Goal: Communication & Community: Ask a question

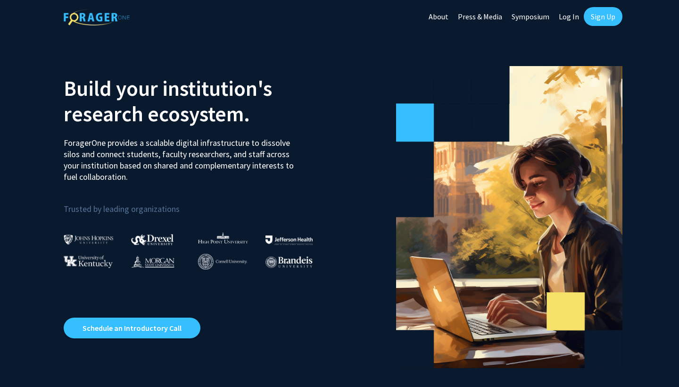
click at [569, 15] on link "Log In" at bounding box center [569, 16] width 30 height 33
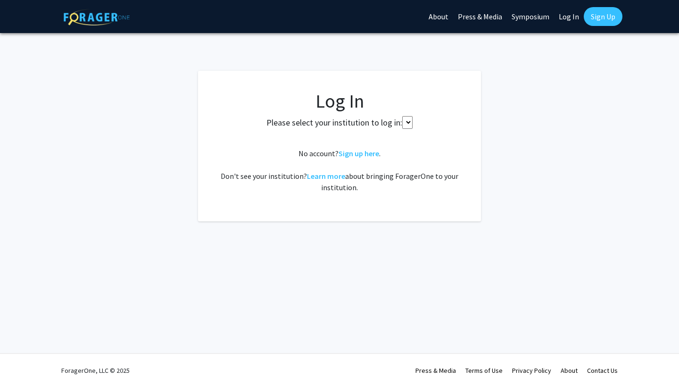
select select "34"
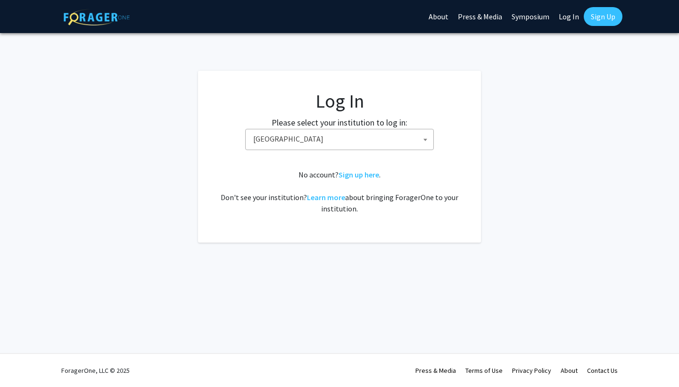
click at [355, 146] on span "[GEOGRAPHIC_DATA]" at bounding box center [341, 138] width 184 height 19
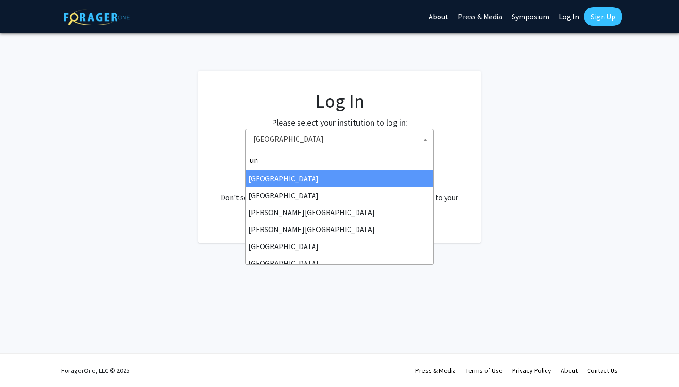
type input "u"
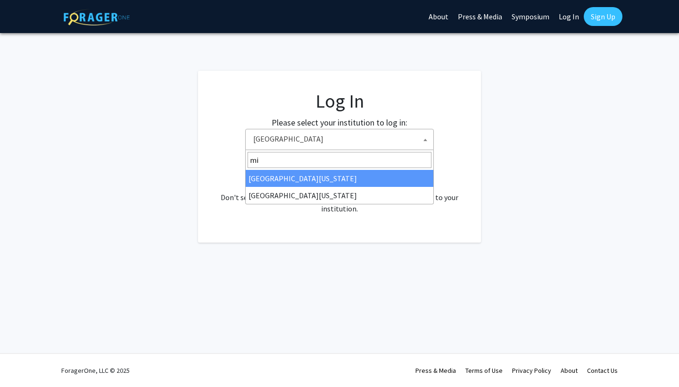
type input "m"
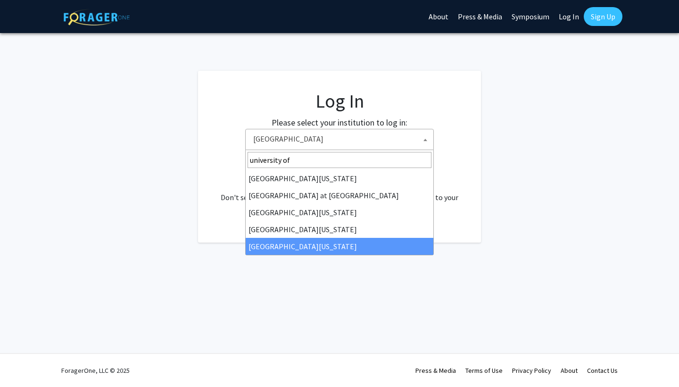
type input "university of"
select select "33"
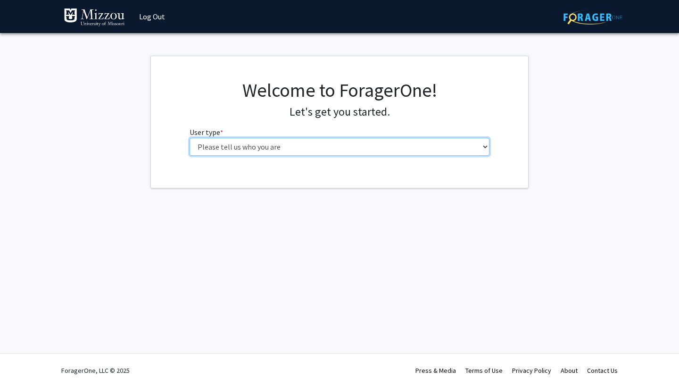
select select "1: undergrad"
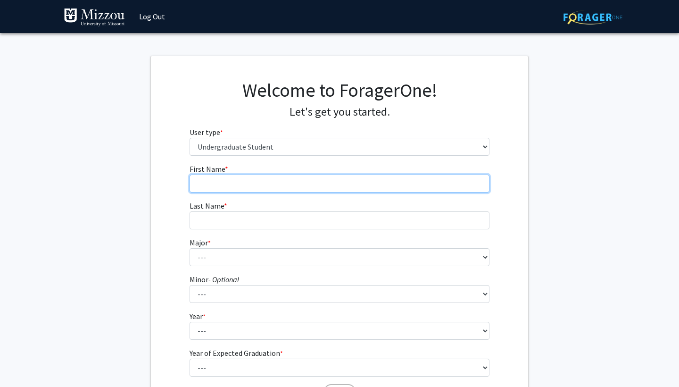
click at [301, 184] on input "First Name * required" at bounding box center [340, 183] width 300 height 18
type input "Becca"
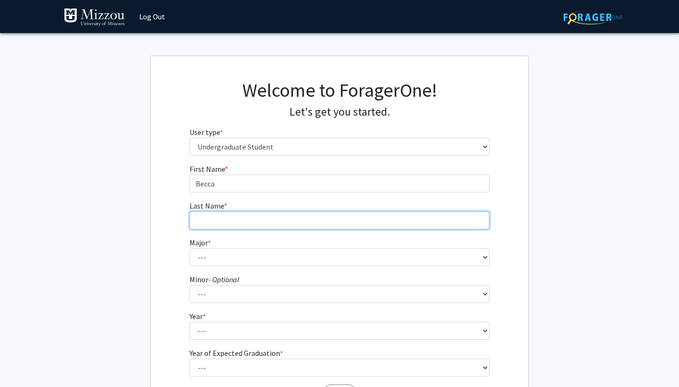
click at [241, 226] on input "Last Name * required" at bounding box center [340, 220] width 300 height 18
type input "Harper"
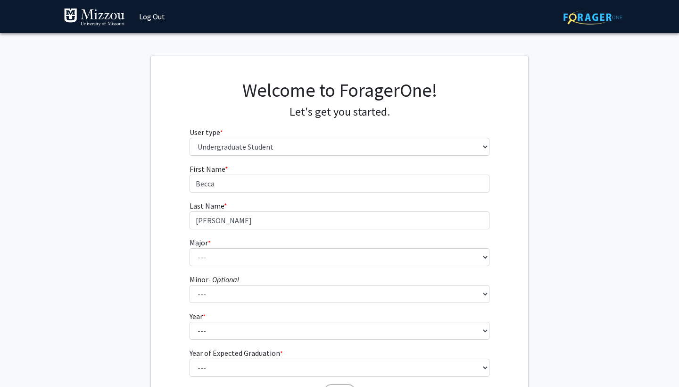
click at [344, 204] on fg-input "Last Name * required Harper" at bounding box center [340, 214] width 300 height 29
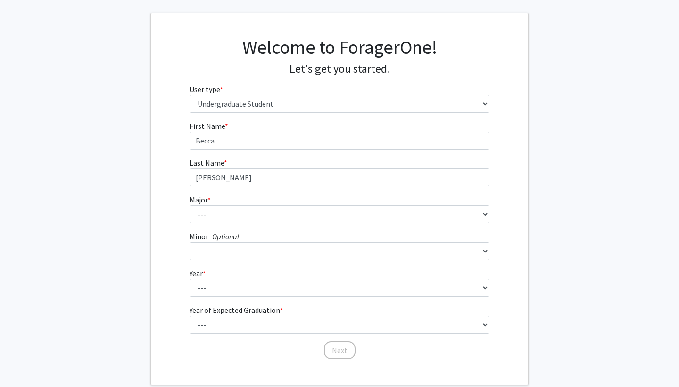
scroll to position [43, 0]
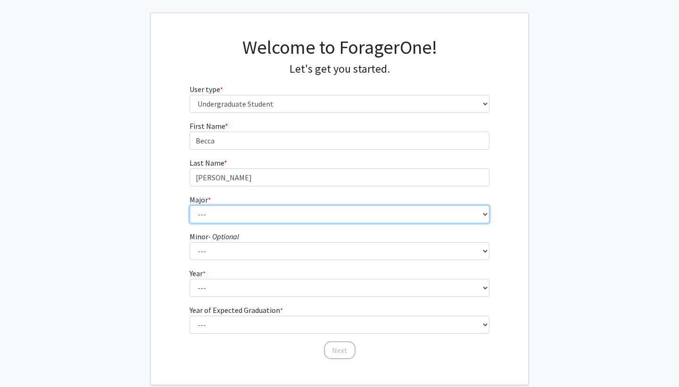
select select "135: 2628"
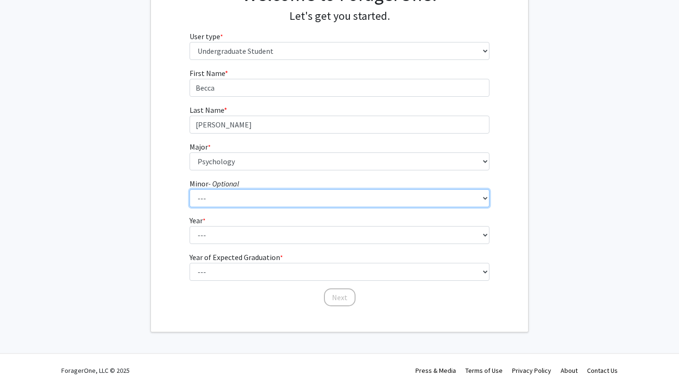
scroll to position [95, 0]
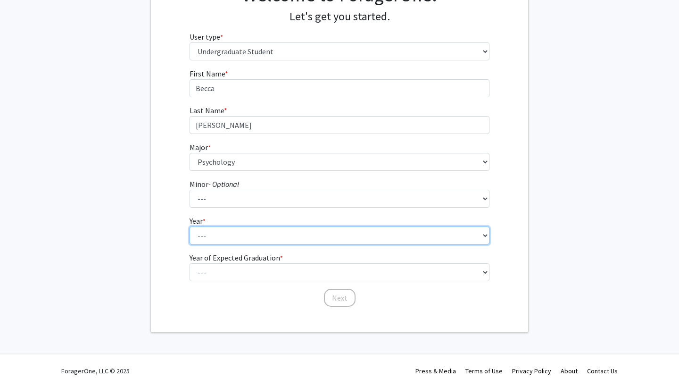
select select "3: junior"
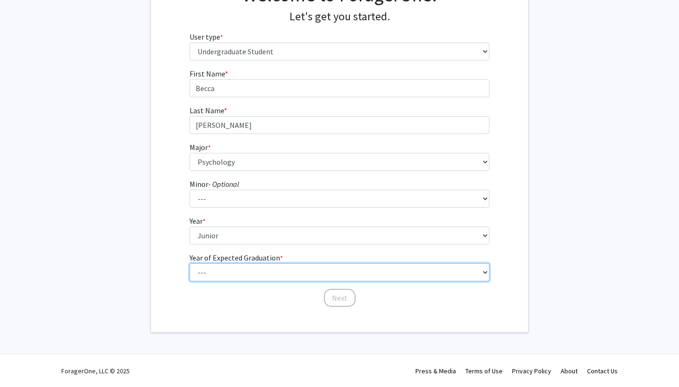
select select "3: 2027"
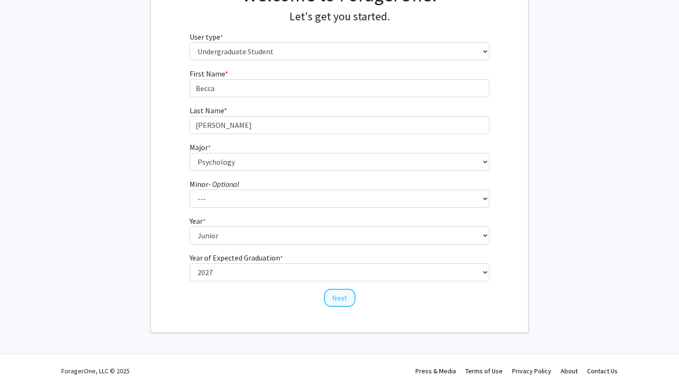
click at [348, 300] on button "Next" at bounding box center [340, 298] width 32 height 18
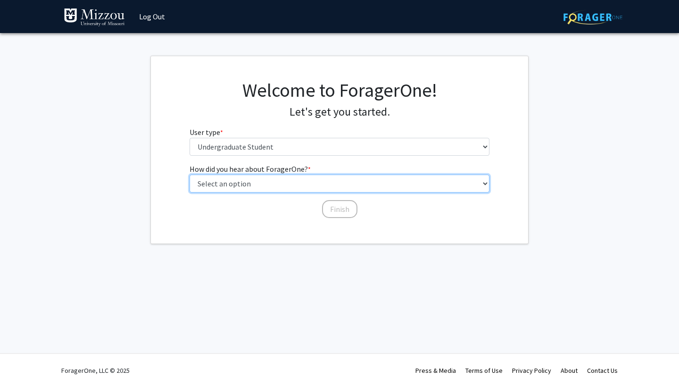
select select "2: faculty_recommendation"
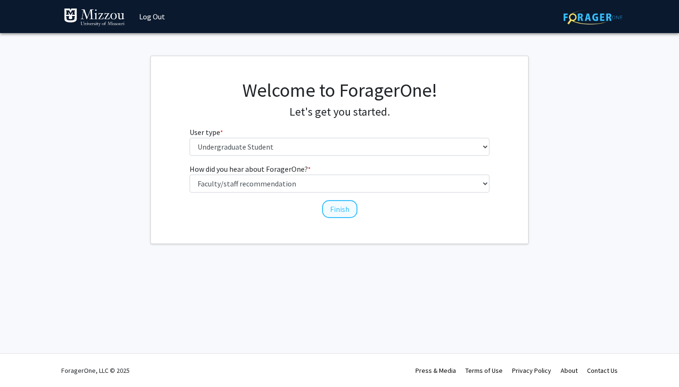
click at [345, 210] on button "Finish" at bounding box center [339, 209] width 35 height 18
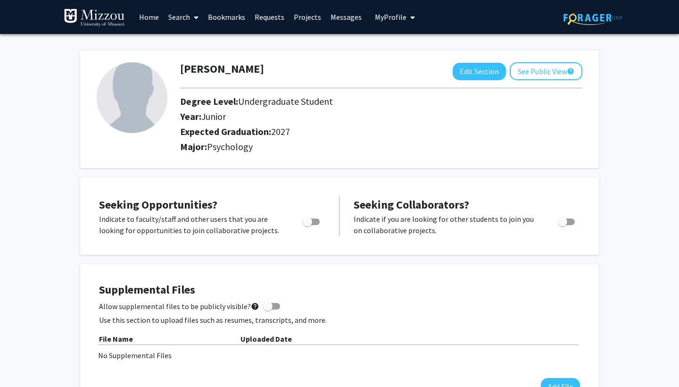
click at [186, 17] on link "Search" at bounding box center [184, 16] width 40 height 33
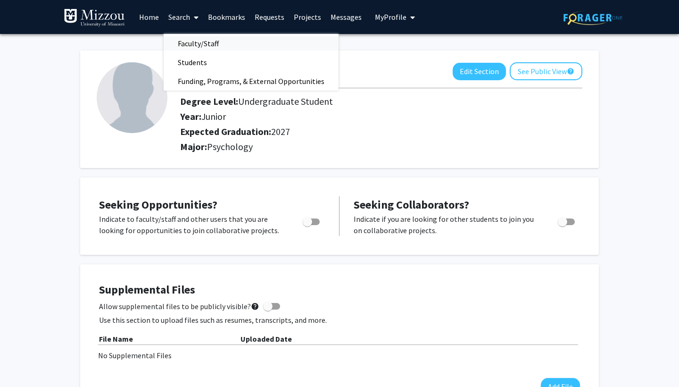
click at [192, 44] on span "Faculty/Staff" at bounding box center [198, 43] width 69 height 19
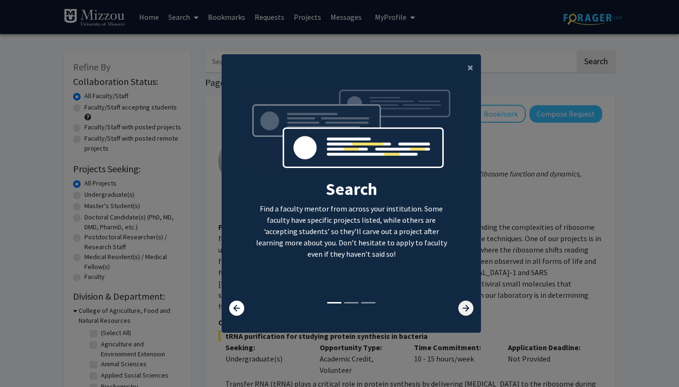
click at [465, 306] on icon at bounding box center [465, 307] width 15 height 15
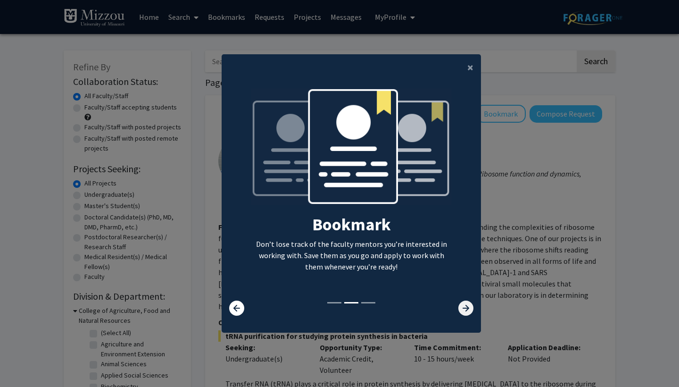
click at [465, 306] on icon at bounding box center [465, 307] width 15 height 15
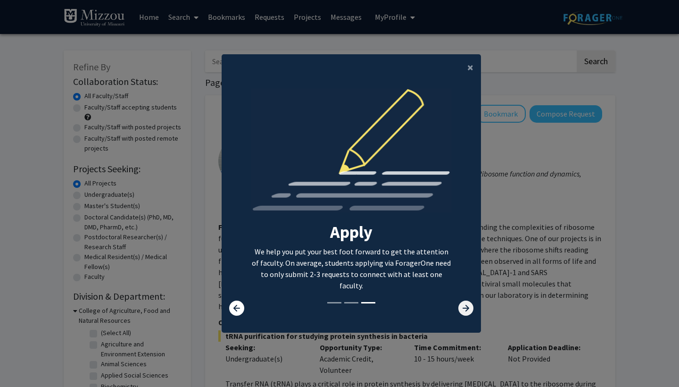
click at [465, 306] on icon at bounding box center [465, 307] width 15 height 15
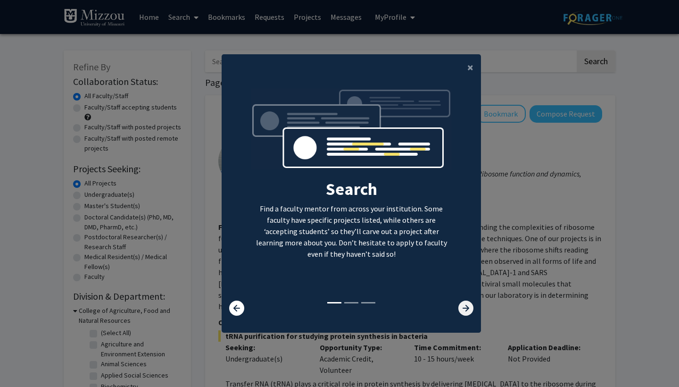
click at [465, 306] on icon at bounding box center [465, 307] width 15 height 15
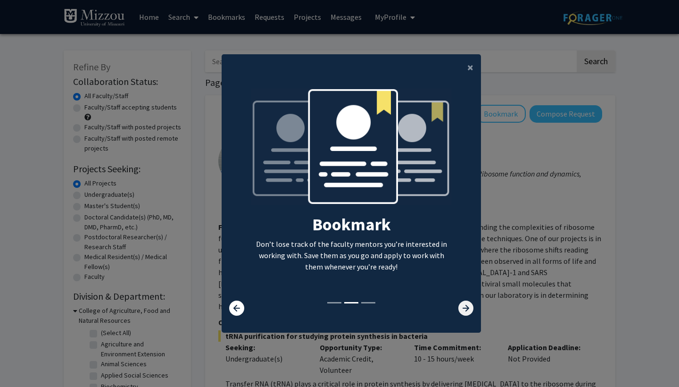
click at [465, 315] on icon at bounding box center [465, 307] width 15 height 15
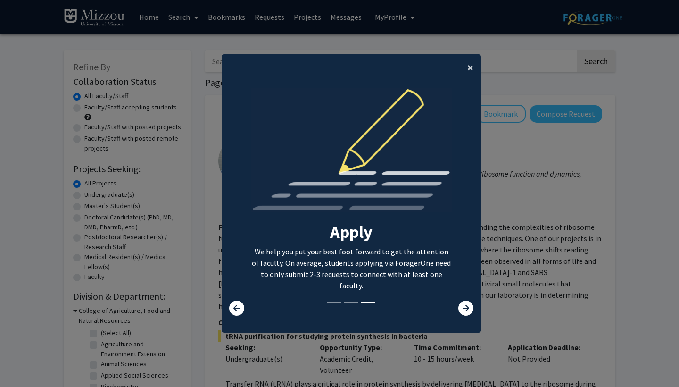
click at [471, 62] on span "×" at bounding box center [470, 67] width 6 height 15
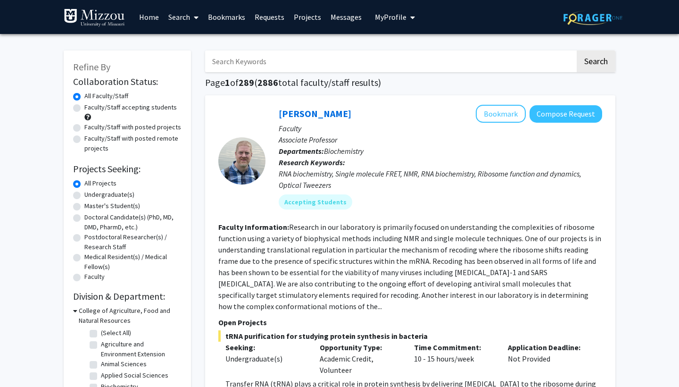
click at [331, 64] on input "Search Keywords" at bounding box center [390, 61] width 370 height 22
type input "Dr. Ellis-Kalton"
click at [596, 63] on button "Search" at bounding box center [596, 61] width 39 height 22
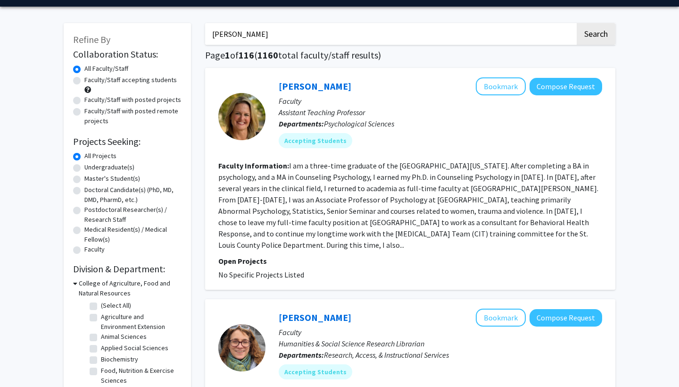
scroll to position [27, 0]
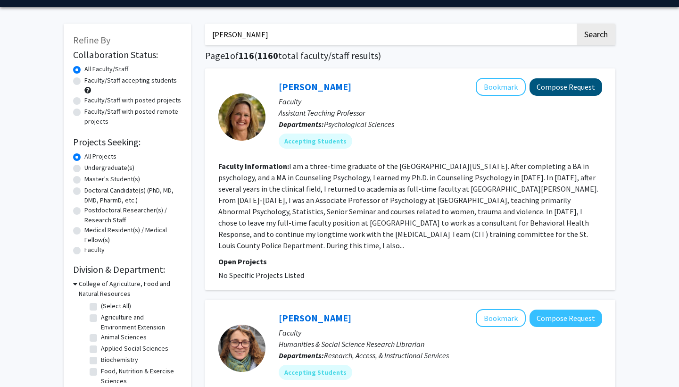
click at [561, 89] on button "Compose Request" at bounding box center [565, 86] width 73 height 17
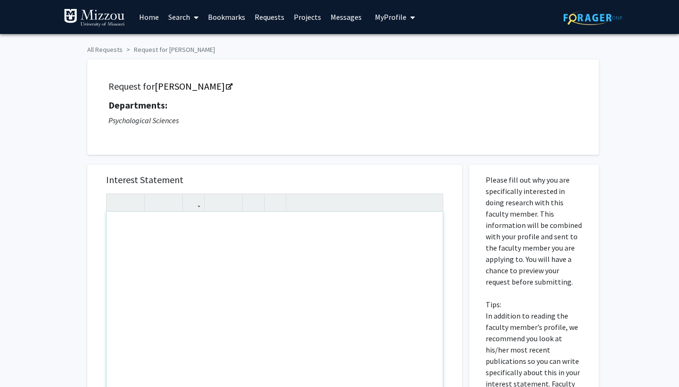
click at [175, 228] on div "Note to users with screen readers: Please press Alt+0 or Option+0 to deactivate…" at bounding box center [275, 320] width 336 height 216
type textarea "Becca Harper PSYCH-1030"
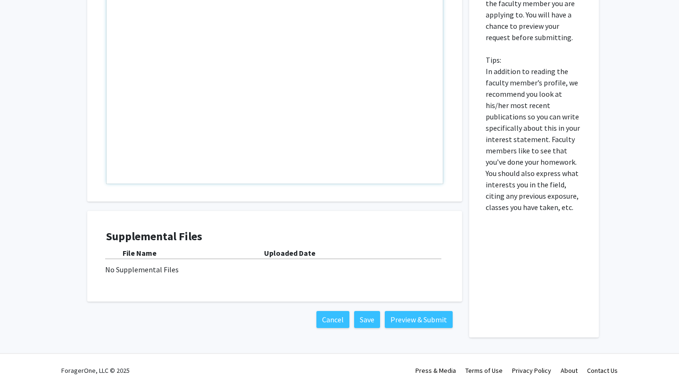
scroll to position [245, 0]
click at [405, 324] on button "Preview & Submit" at bounding box center [419, 319] width 68 height 17
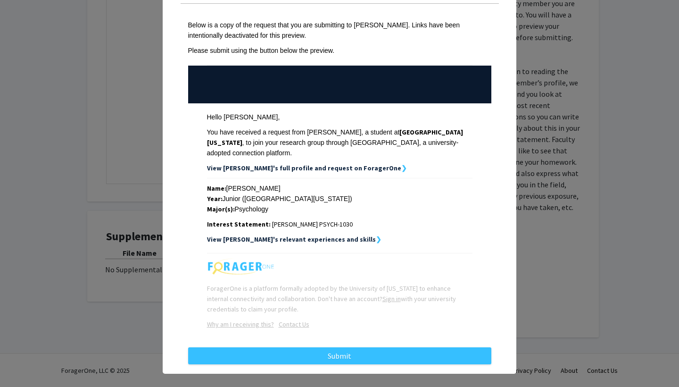
scroll to position [38, 0]
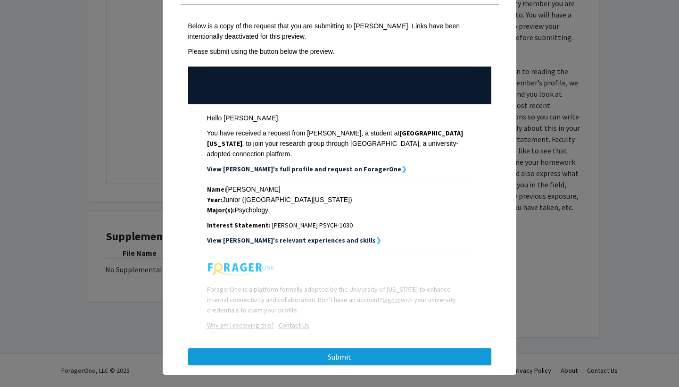
click at [321, 351] on button "Submit" at bounding box center [339, 356] width 303 height 17
